Goal: Task Accomplishment & Management: Use online tool/utility

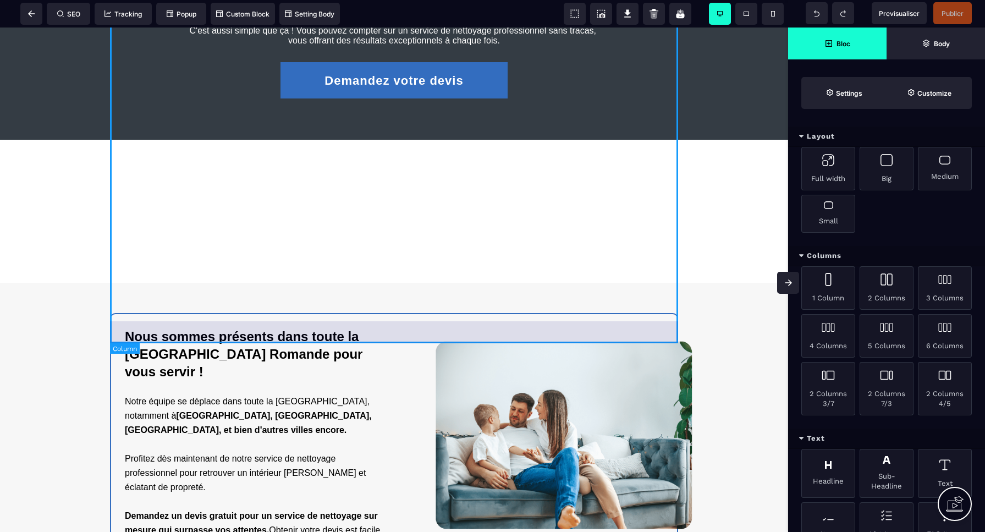
scroll to position [1754, 0]
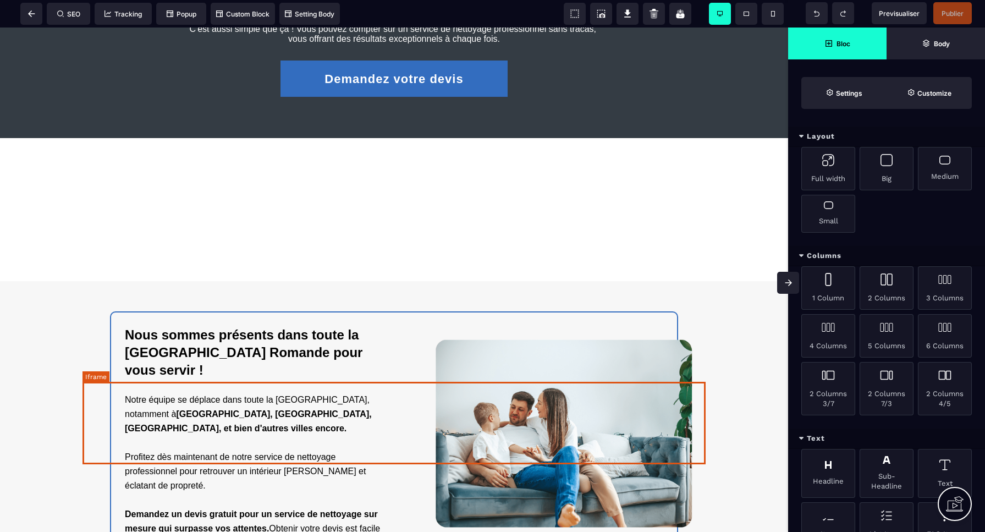
click at [312, 251] on div at bounding box center [393, 209] width 623 height 82
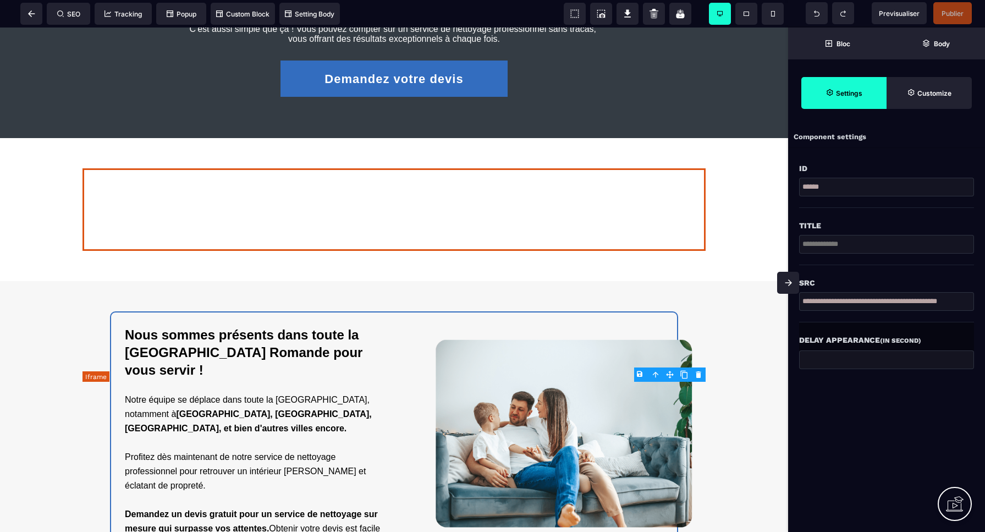
click at [312, 251] on div at bounding box center [393, 209] width 623 height 82
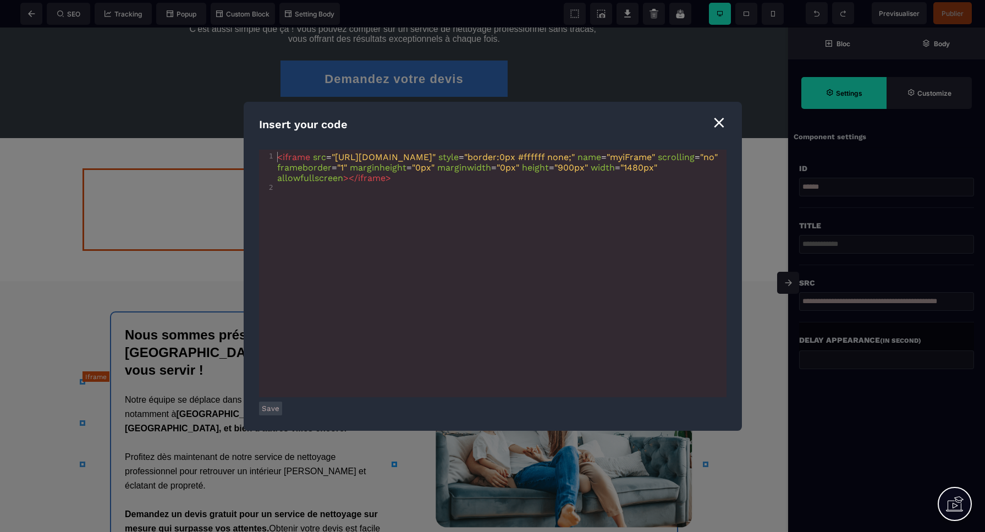
scroll to position [0, 1]
type textarea "**********"
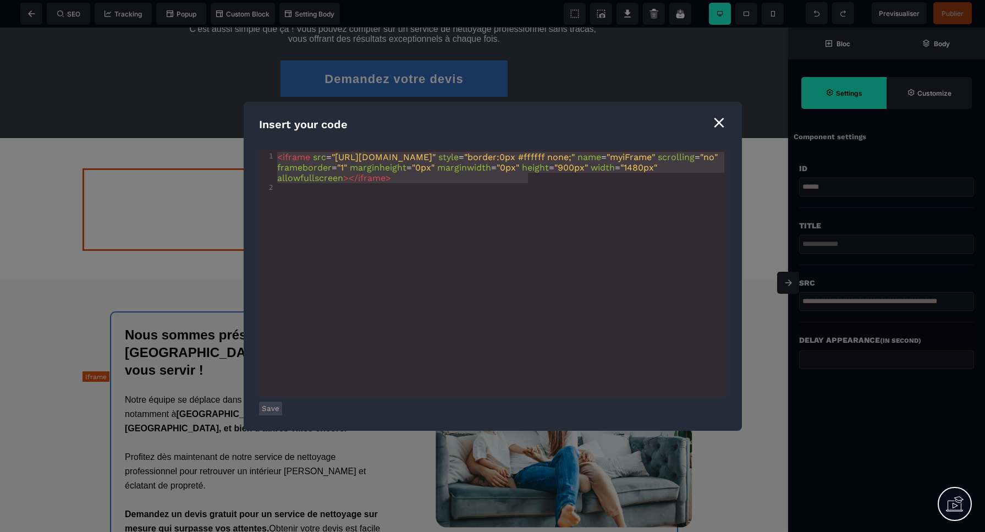
drag, startPoint x: 538, startPoint y: 180, endPoint x: 271, endPoint y: 141, distance: 270.0
click at [271, 141] on div "**********" at bounding box center [493, 266] width 498 height 329
drag, startPoint x: 723, startPoint y: 123, endPoint x: 592, endPoint y: 150, distance: 133.1
click at [723, 123] on div "⨯" at bounding box center [719, 122] width 15 height 21
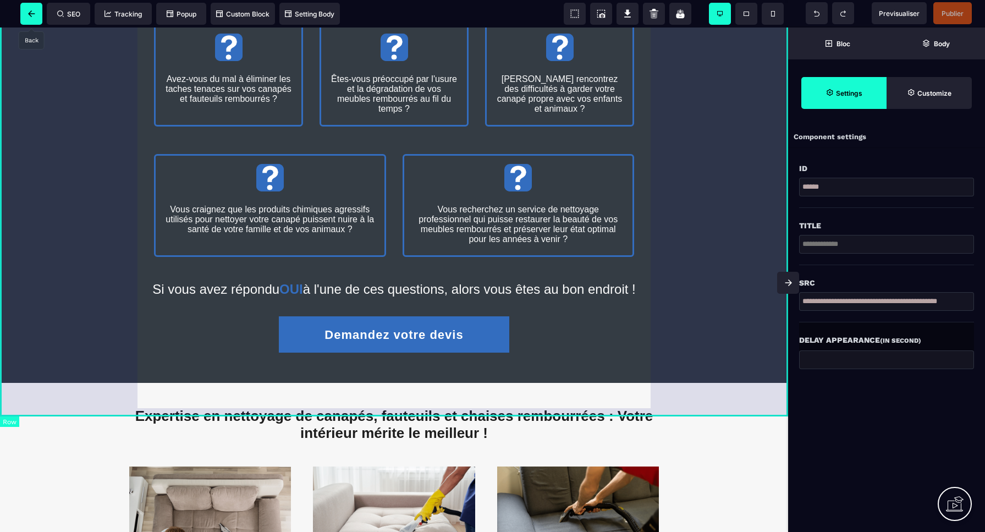
scroll to position [370, 0]
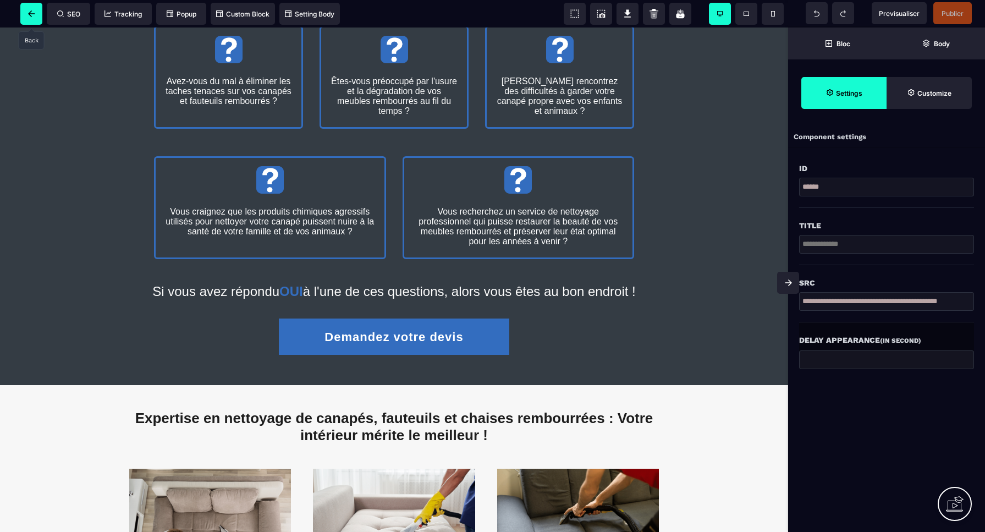
click at [32, 19] on span at bounding box center [31, 14] width 22 height 22
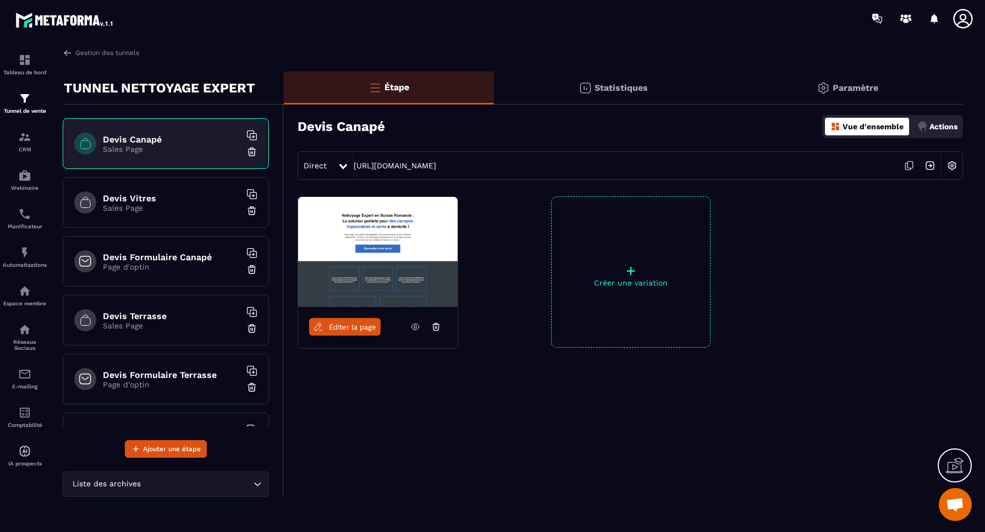
click at [196, 328] on p "Sales Page" at bounding box center [171, 325] width 137 height 9
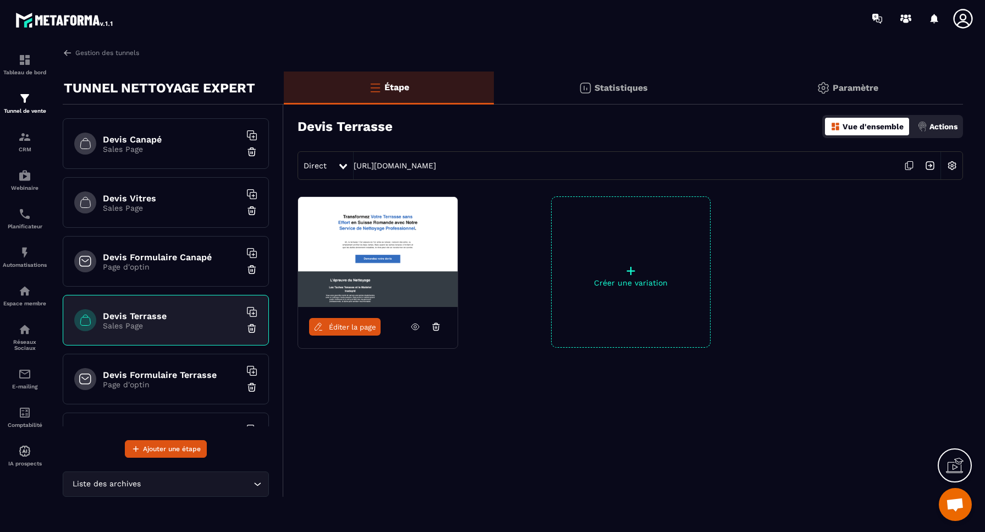
click at [334, 323] on span "Éditer la page" at bounding box center [352, 327] width 47 height 8
